Goal: Transaction & Acquisition: Purchase product/service

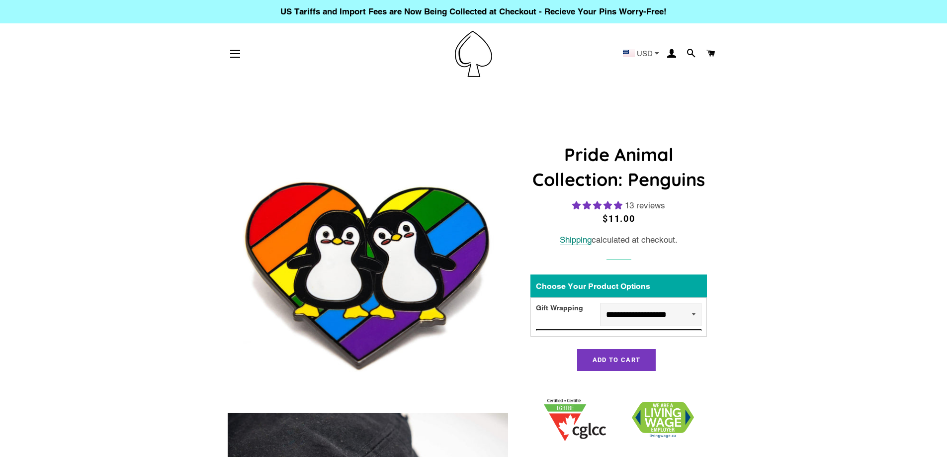
select select "**********"
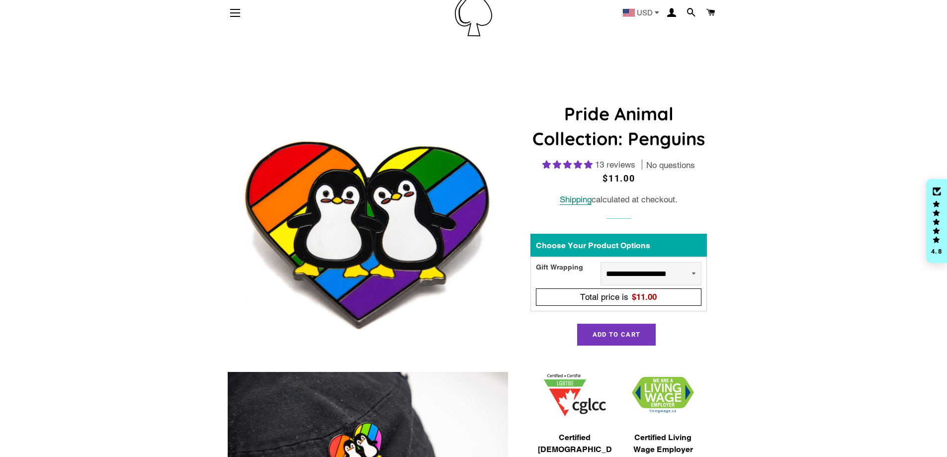
scroll to position [96, 0]
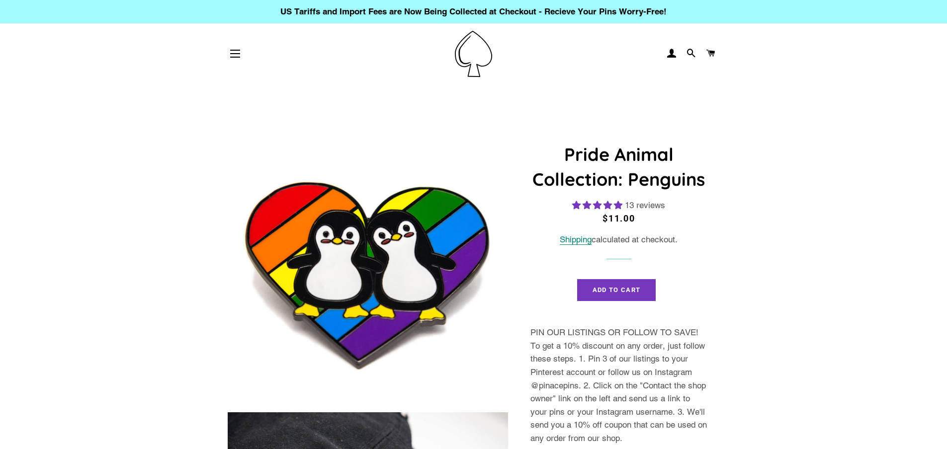
click at [329, 224] on img at bounding box center [368, 264] width 281 height 281
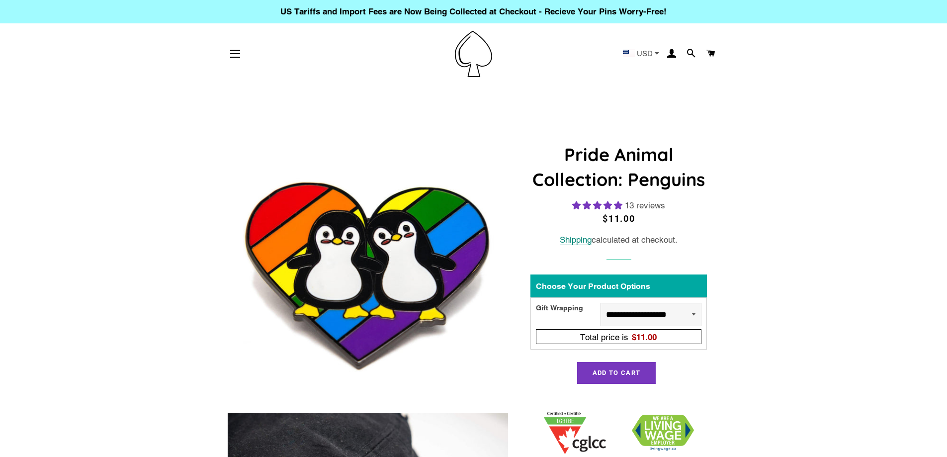
select select "**********"
